Goal: Task Accomplishment & Management: Use online tool/utility

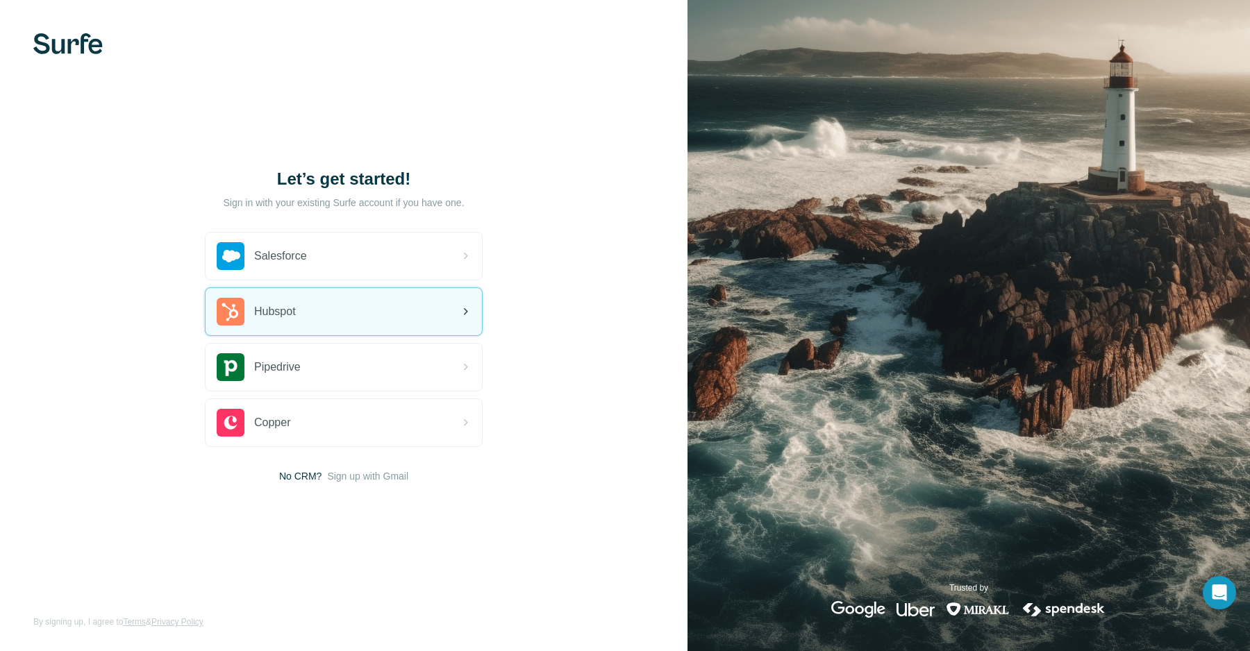
click at [370, 321] on div "Hubspot" at bounding box center [344, 311] width 276 height 47
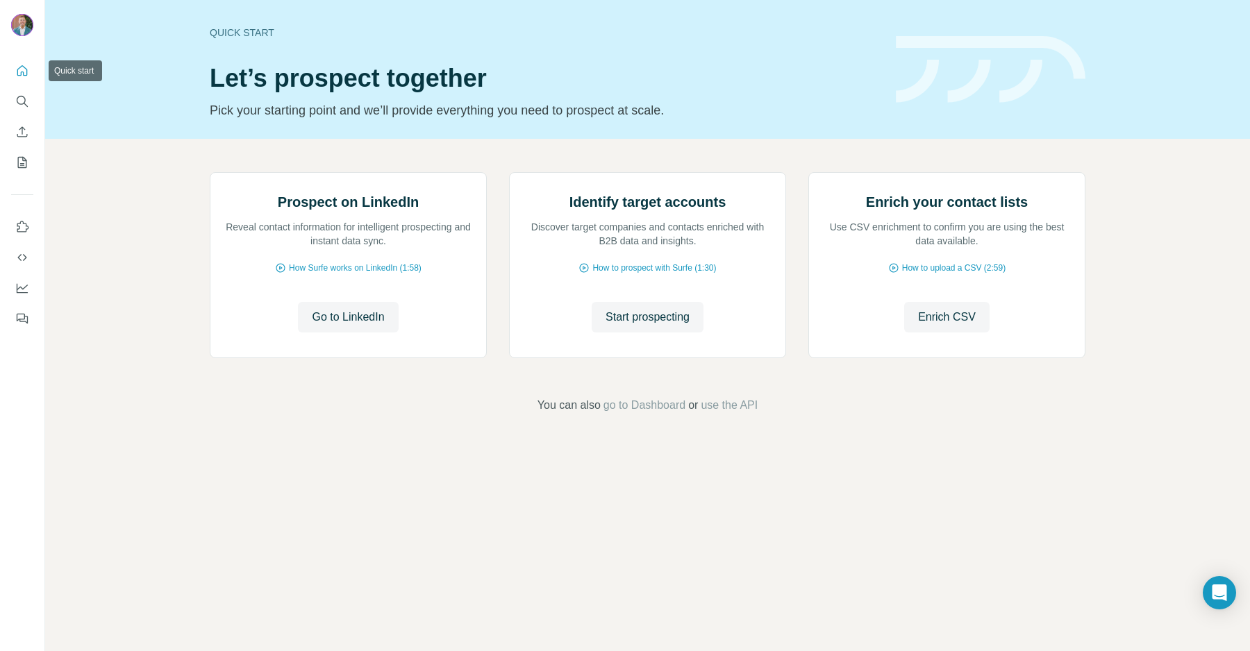
click at [28, 71] on icon "Quick start" at bounding box center [22, 71] width 14 height 14
click at [28, 99] on icon "Search" at bounding box center [22, 101] width 14 height 14
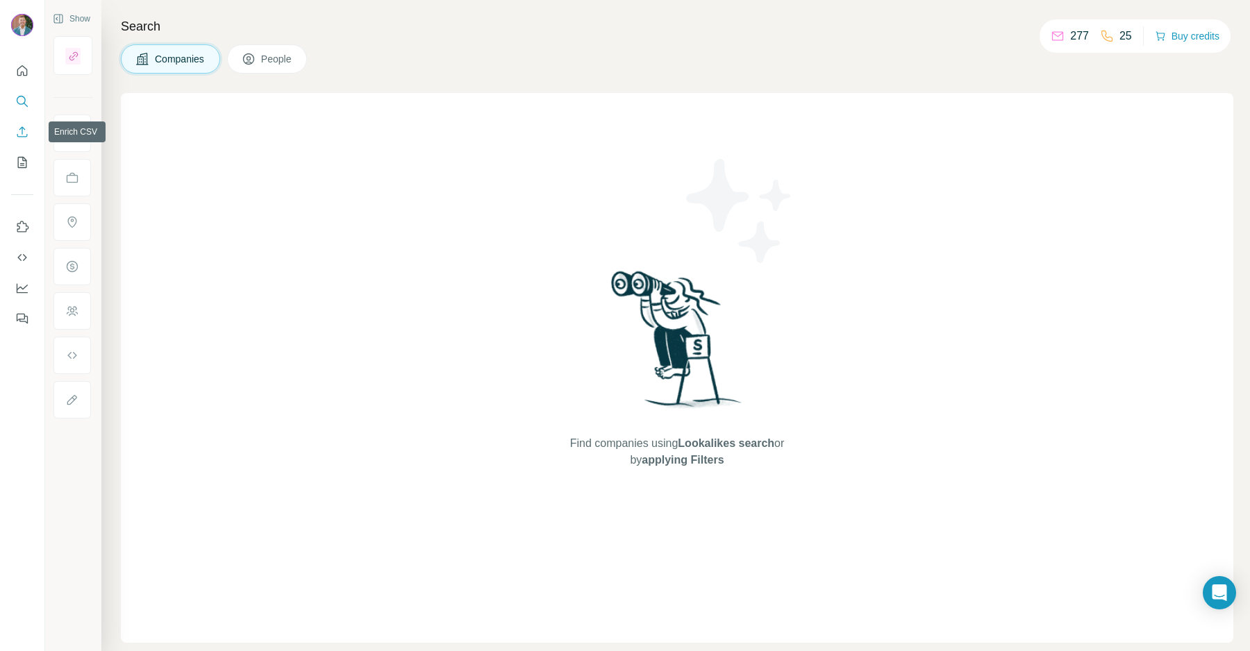
click at [33, 132] on button "Enrich CSV" at bounding box center [22, 131] width 22 height 25
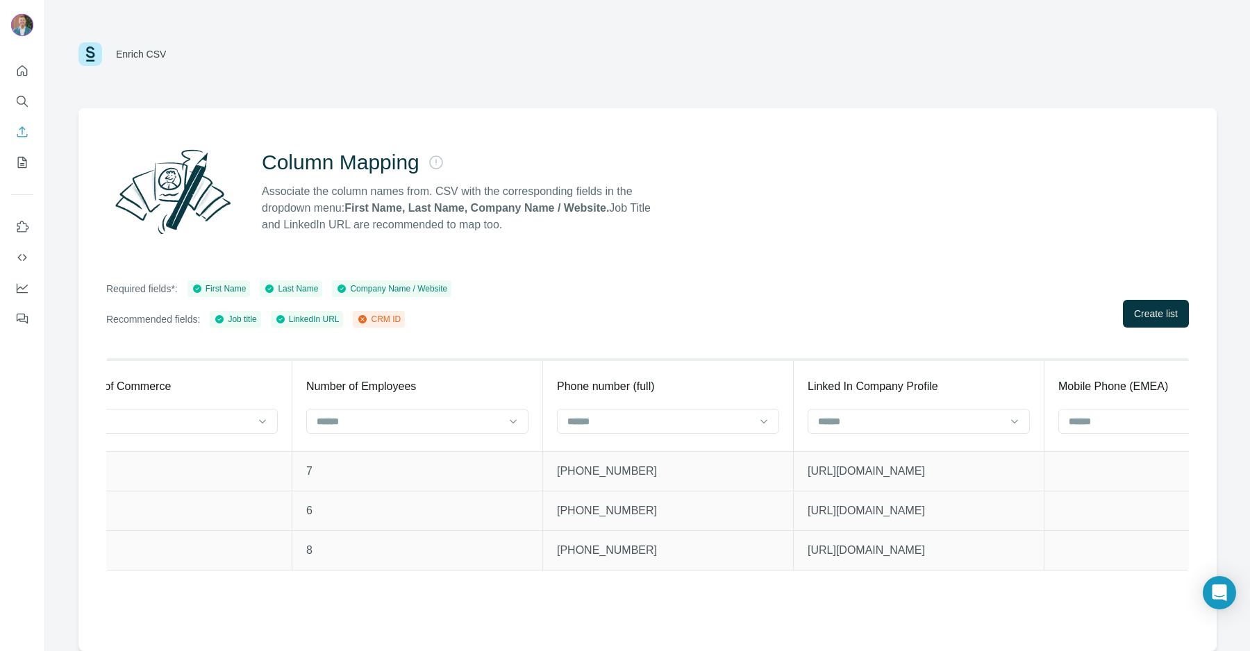
scroll to position [0, 4934]
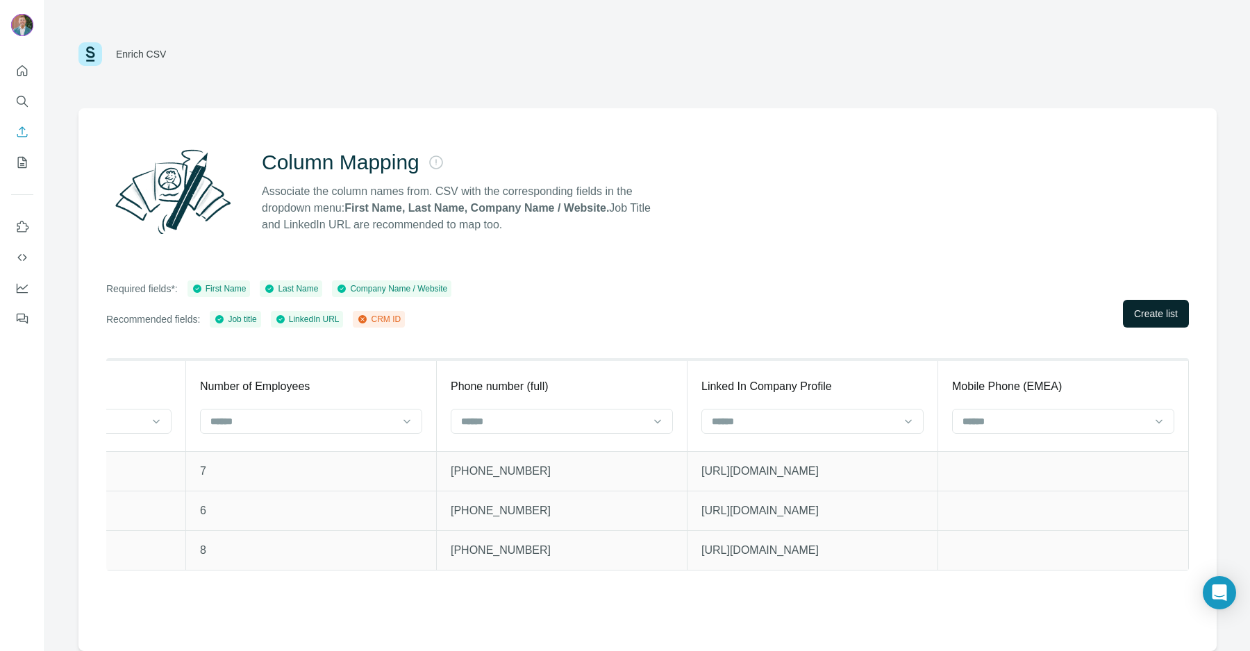
click at [1138, 310] on span "Create list" at bounding box center [1156, 314] width 44 height 14
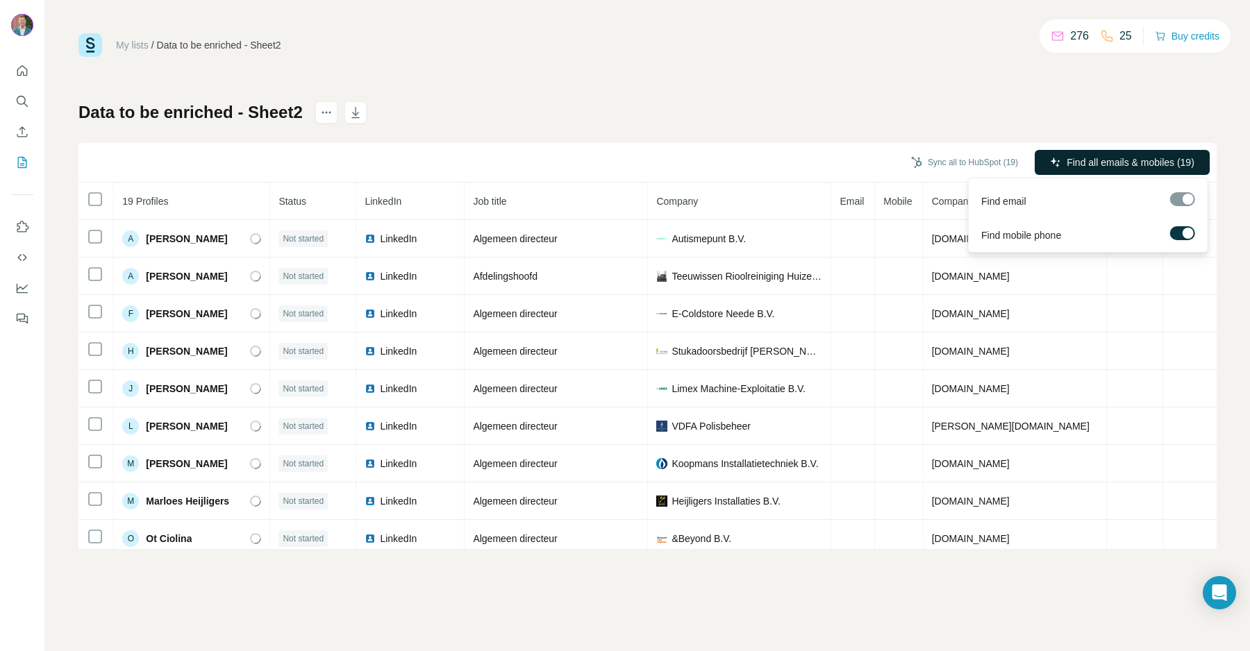
click at [1174, 163] on span "Find all emails & mobiles (19)" at bounding box center [1130, 163] width 128 height 14
